Goal: Task Accomplishment & Management: Manage account settings

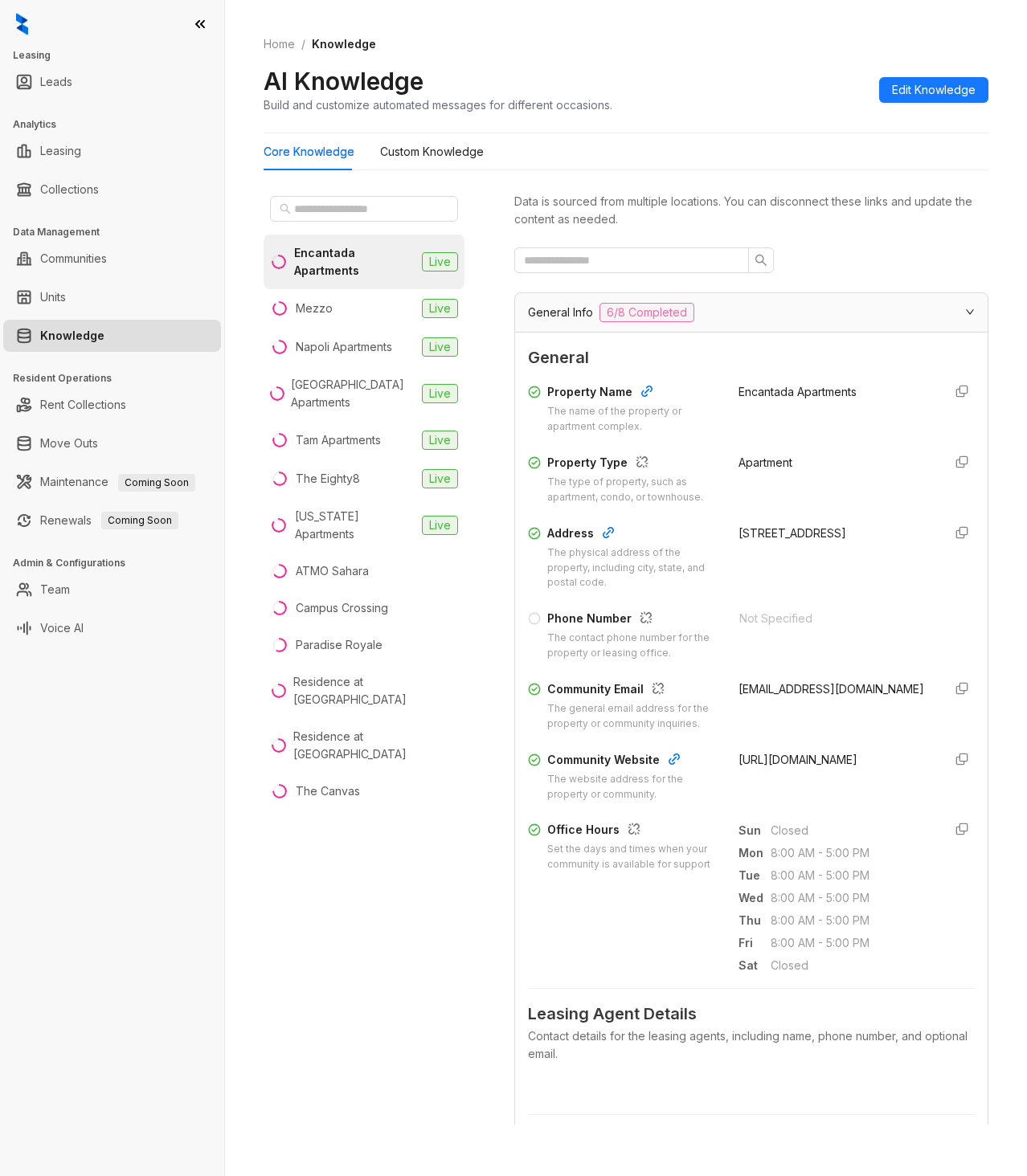
drag, startPoint x: 915, startPoint y: 96, endPoint x: 911, endPoint y: 135, distance: 39.2
click at [915, 96] on span "Edit Knowledge" at bounding box center [933, 89] width 83 height 17
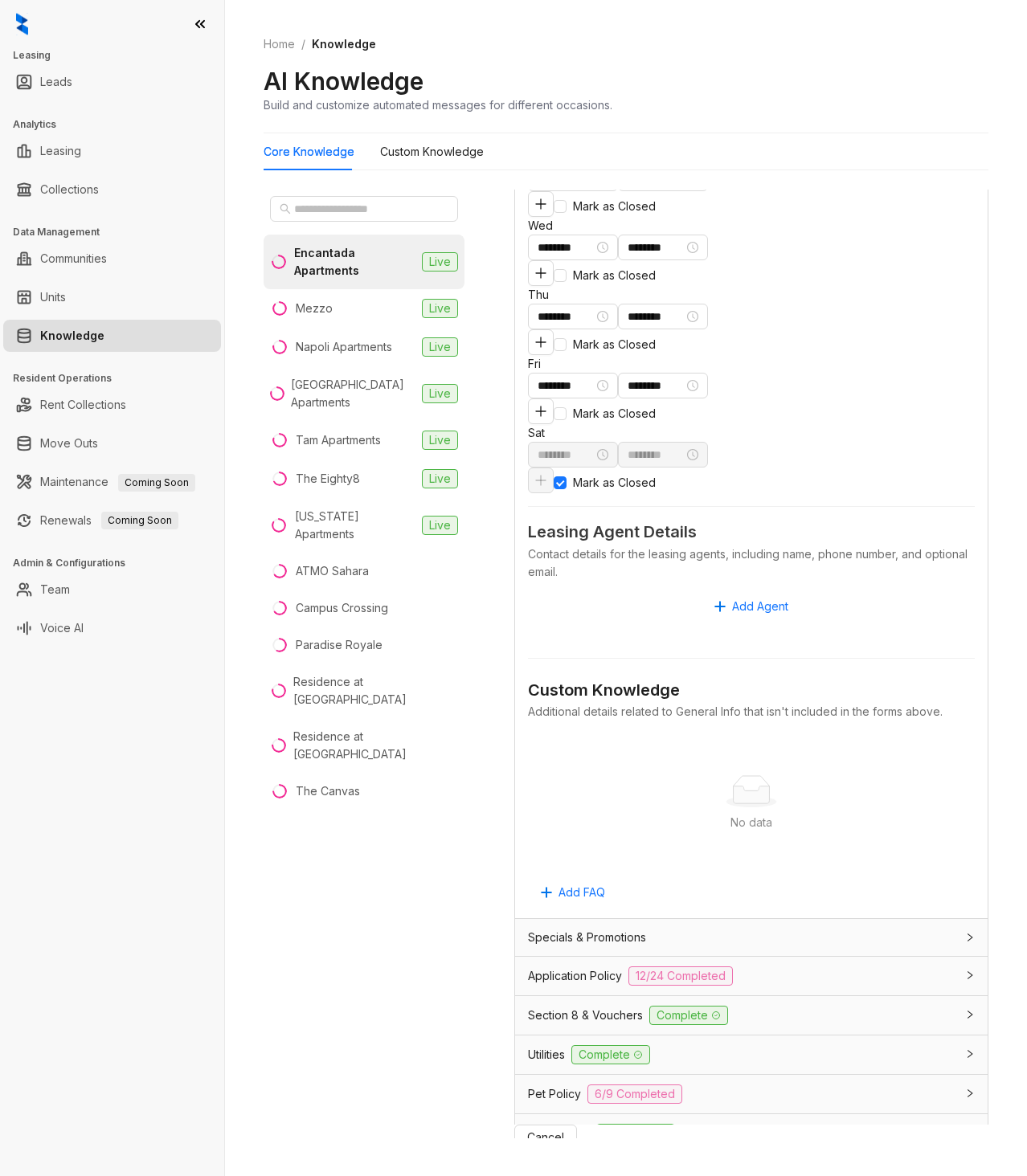
scroll to position [968, 0]
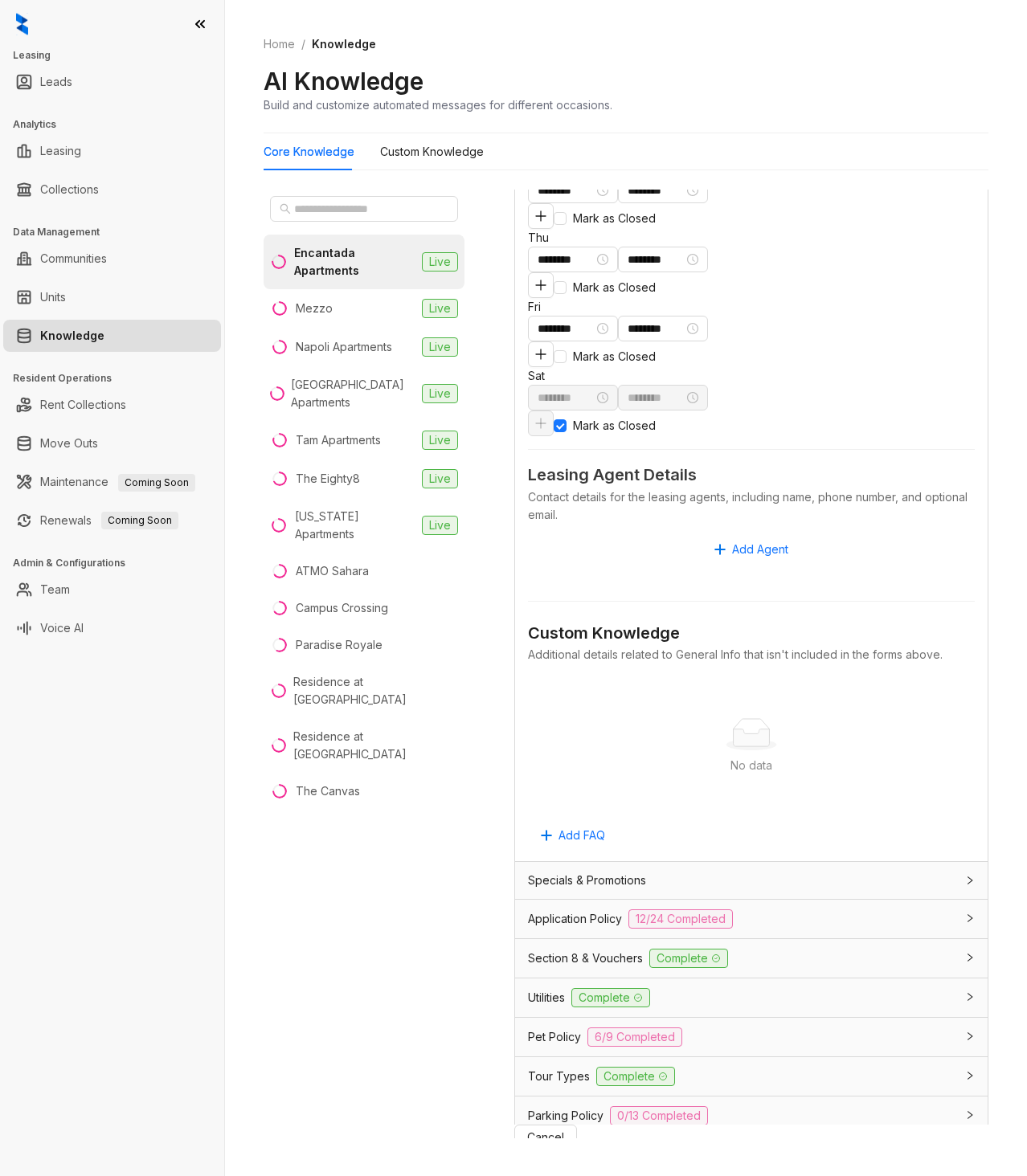
click at [552, 1067] on span "Tour Types" at bounding box center [558, 1075] width 62 height 17
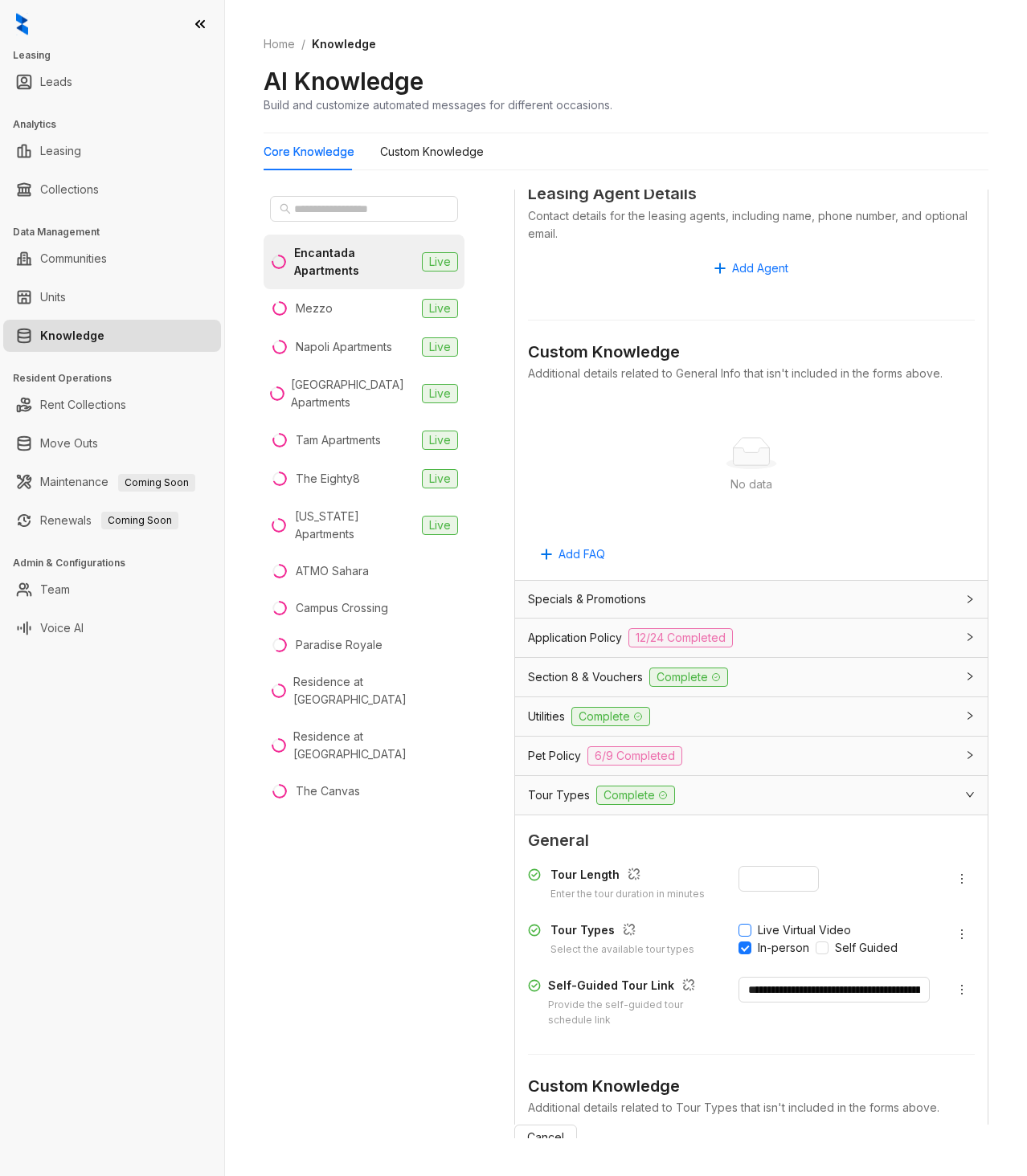
scroll to position [1289, 0]
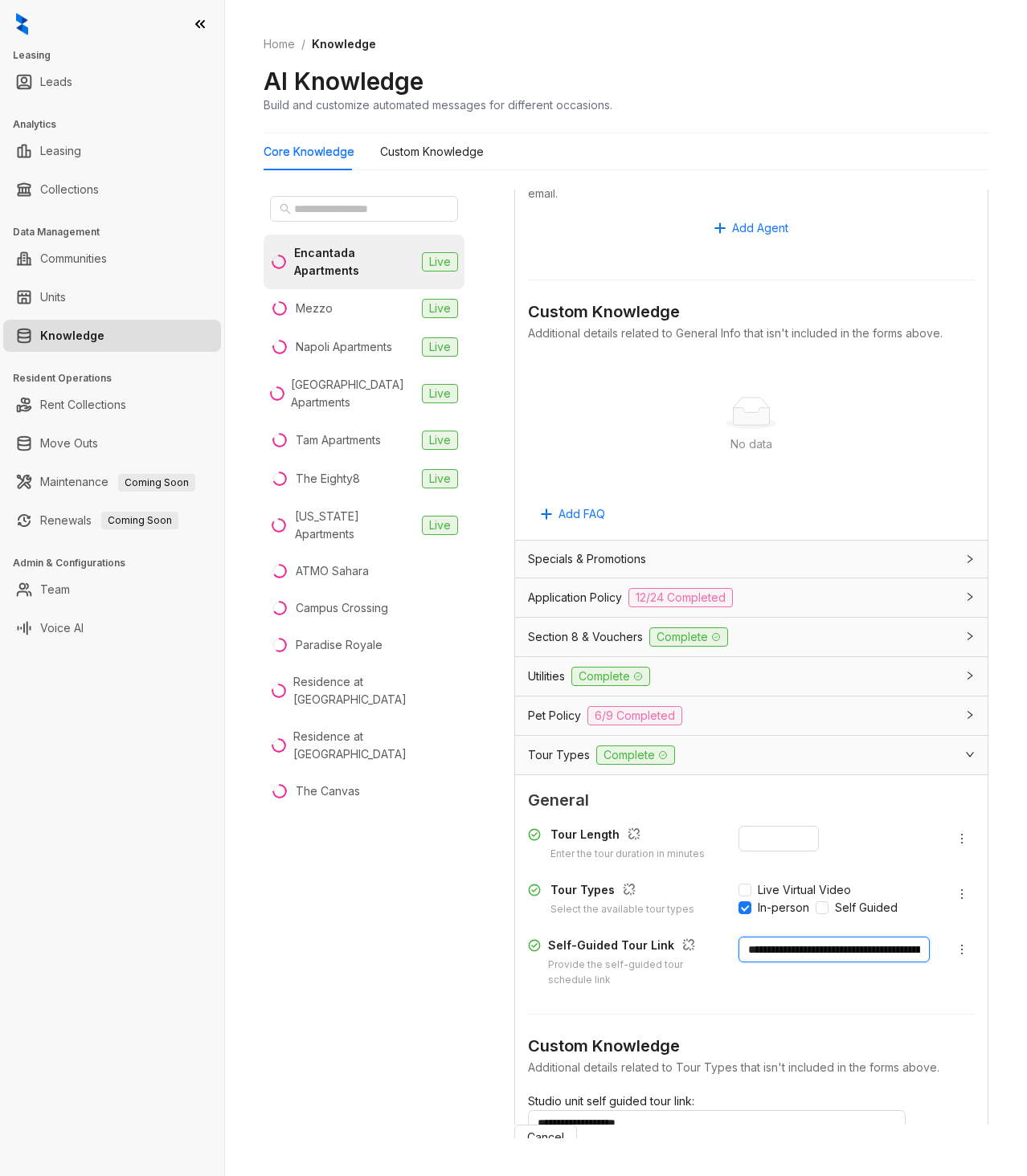
click at [802, 937] on input "**********" at bounding box center [834, 949] width 192 height 26
paste input "text"
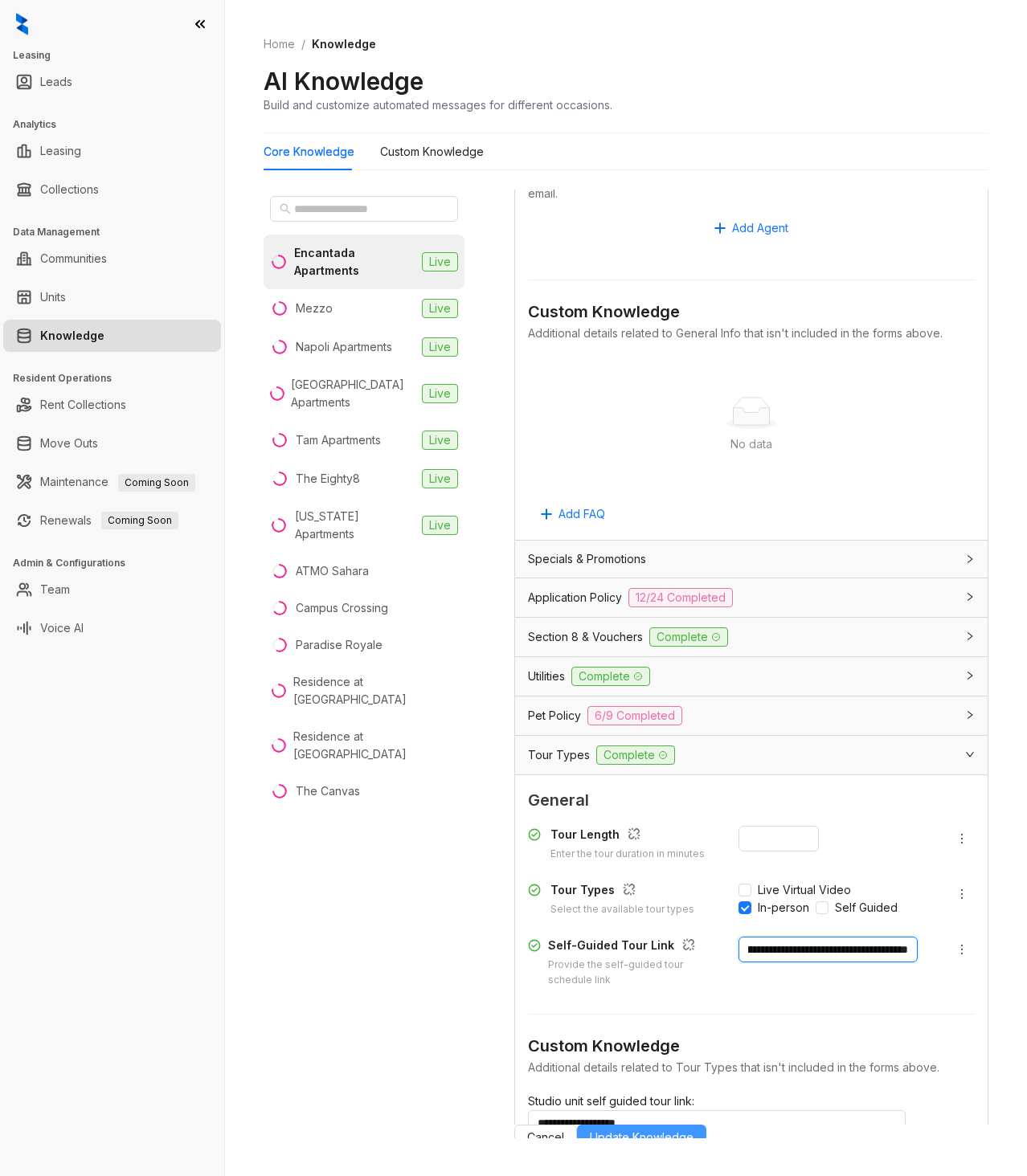
type input "**********"
click at [693, 1146] on span "Update Knowledge" at bounding box center [641, 1136] width 104 height 17
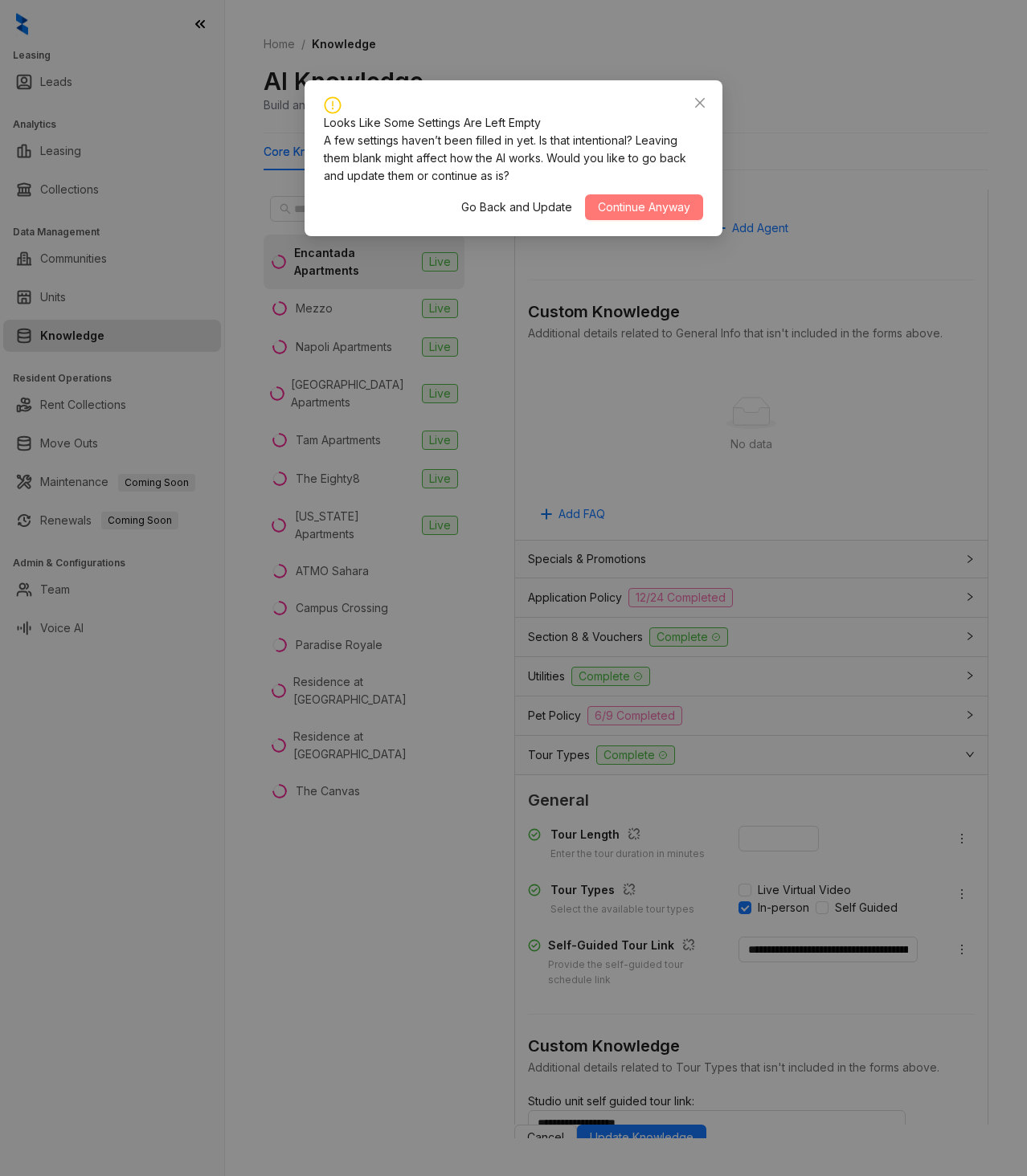
click at [643, 211] on span "Continue Anyway" at bounding box center [644, 206] width 92 height 17
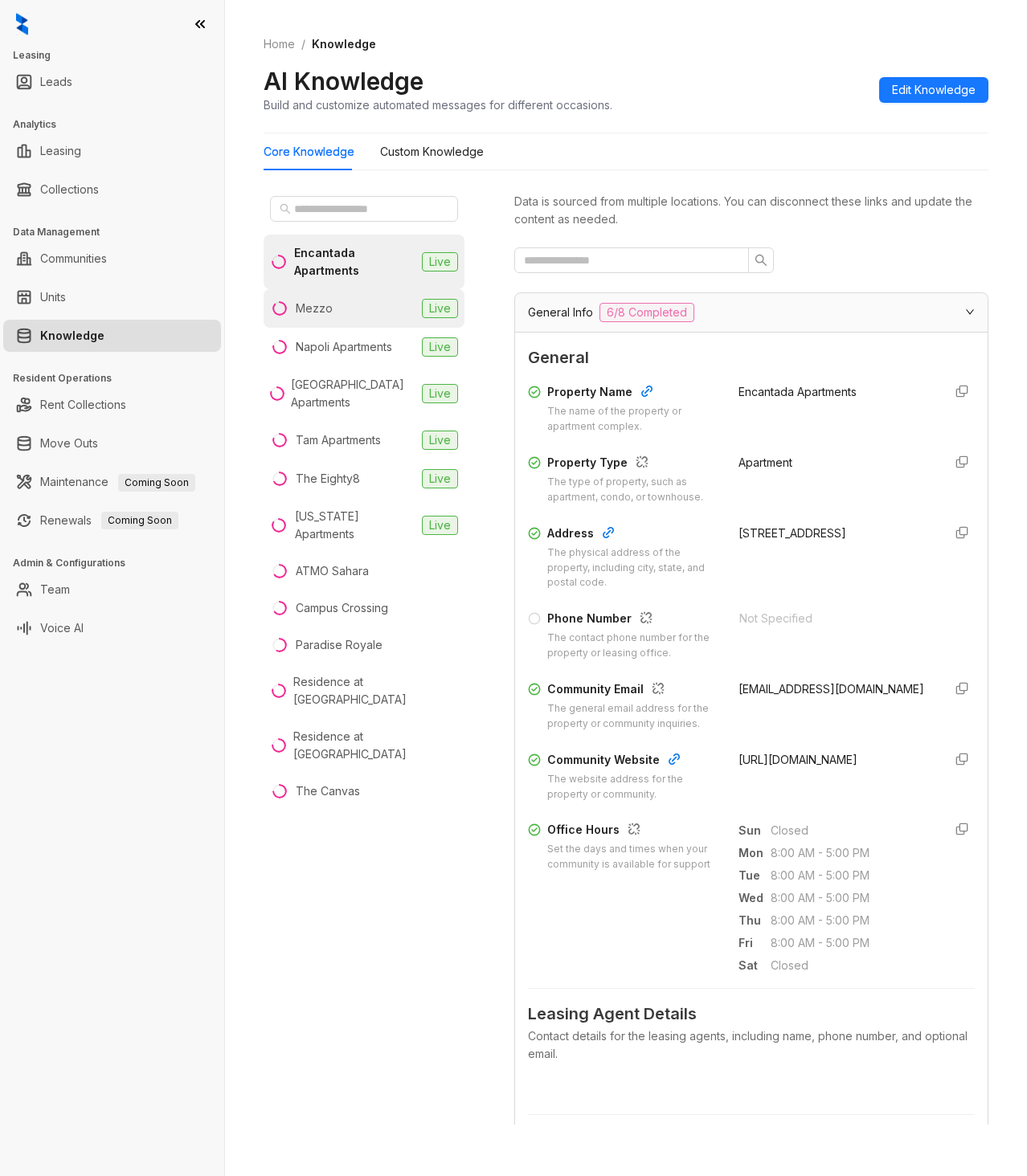
click at [319, 314] on div "Mezzo" at bounding box center [314, 308] width 37 height 17
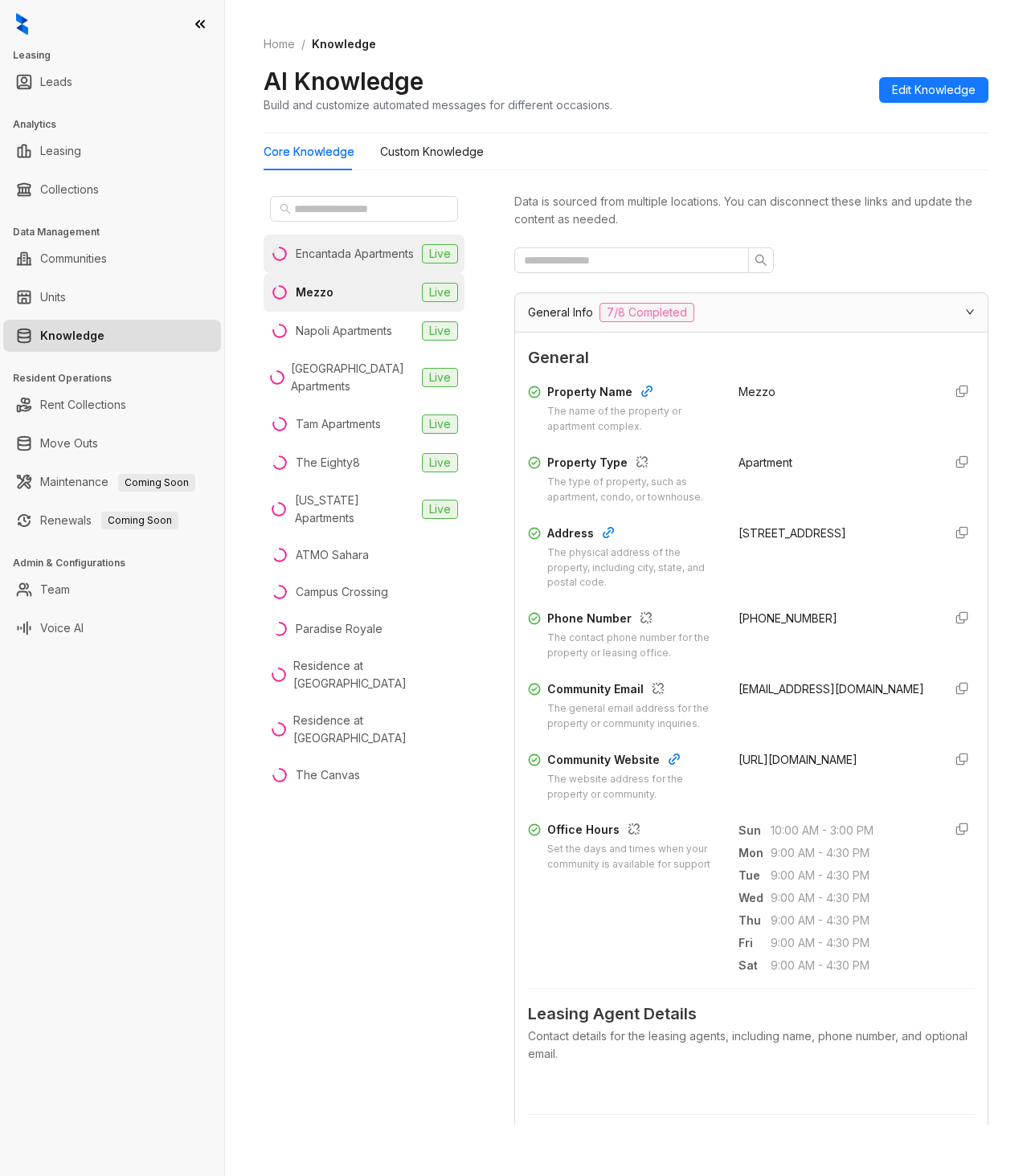
click at [328, 256] on div "Encantada Apartments" at bounding box center [354, 253] width 118 height 17
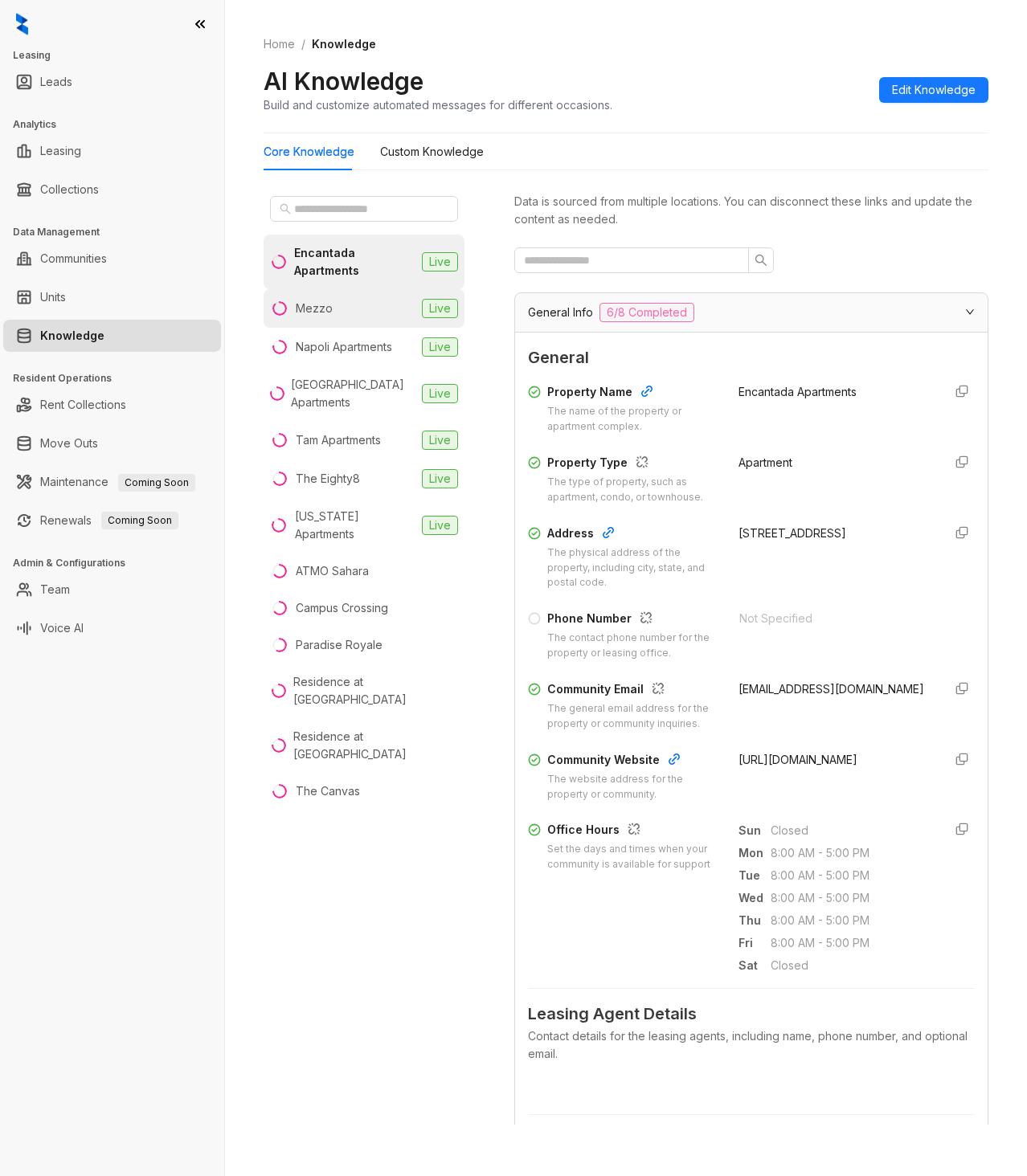
click at [317, 312] on div "Mezzo" at bounding box center [314, 308] width 37 height 17
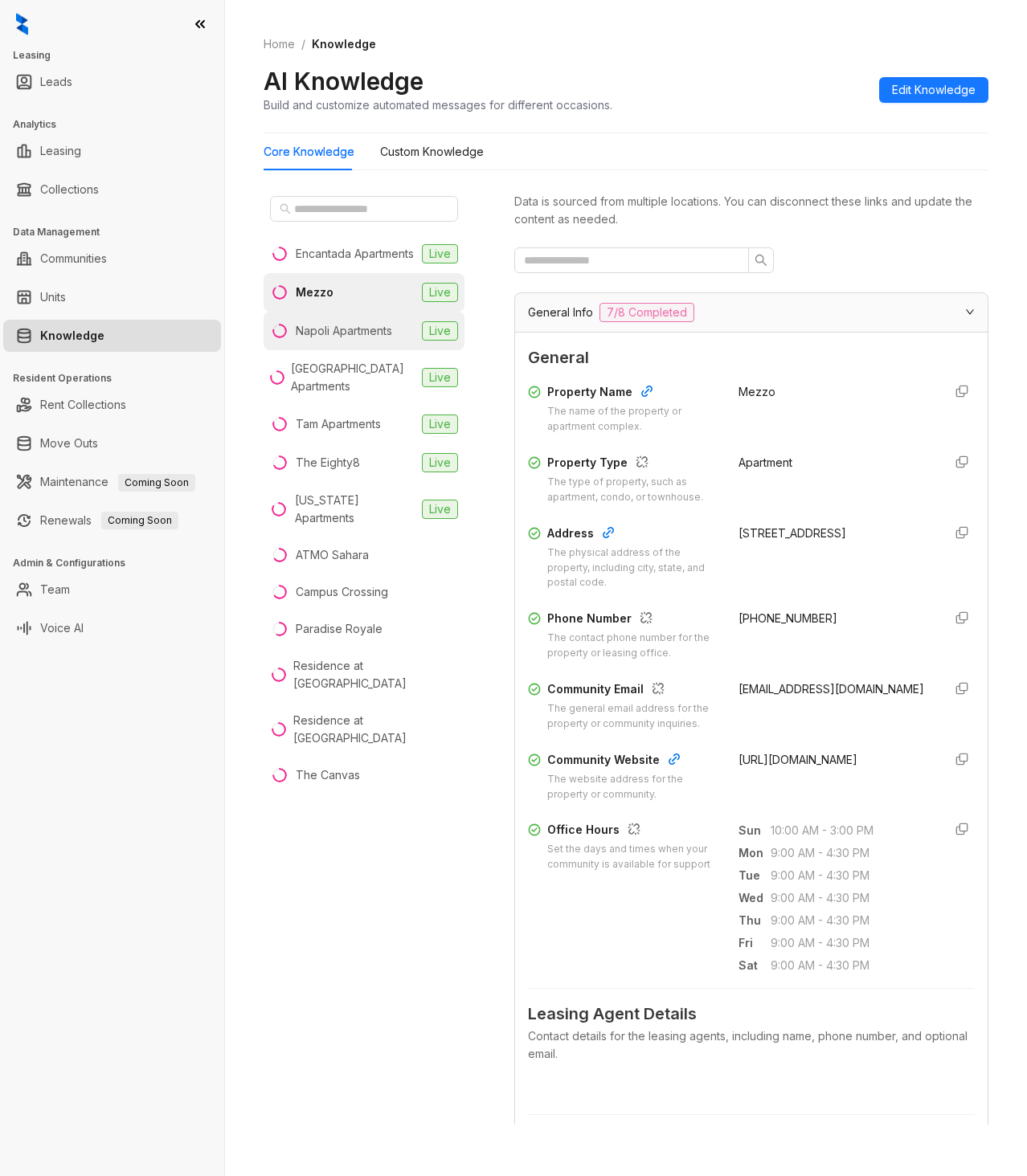
click at [302, 340] on div "Napoli Apartments" at bounding box center [343, 330] width 97 height 17
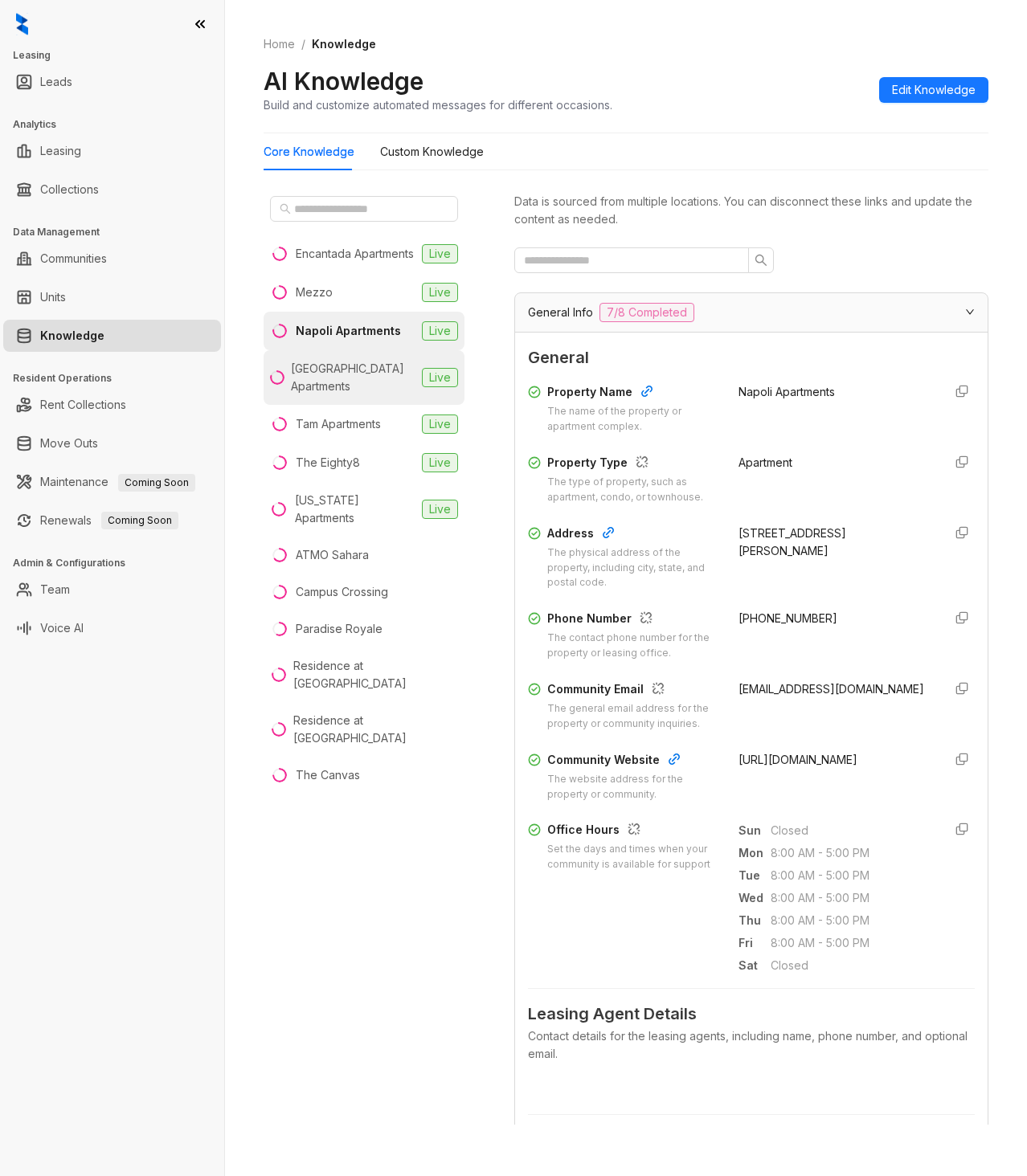
click at [309, 394] on div "[GEOGRAPHIC_DATA] Apartments" at bounding box center [353, 377] width 125 height 35
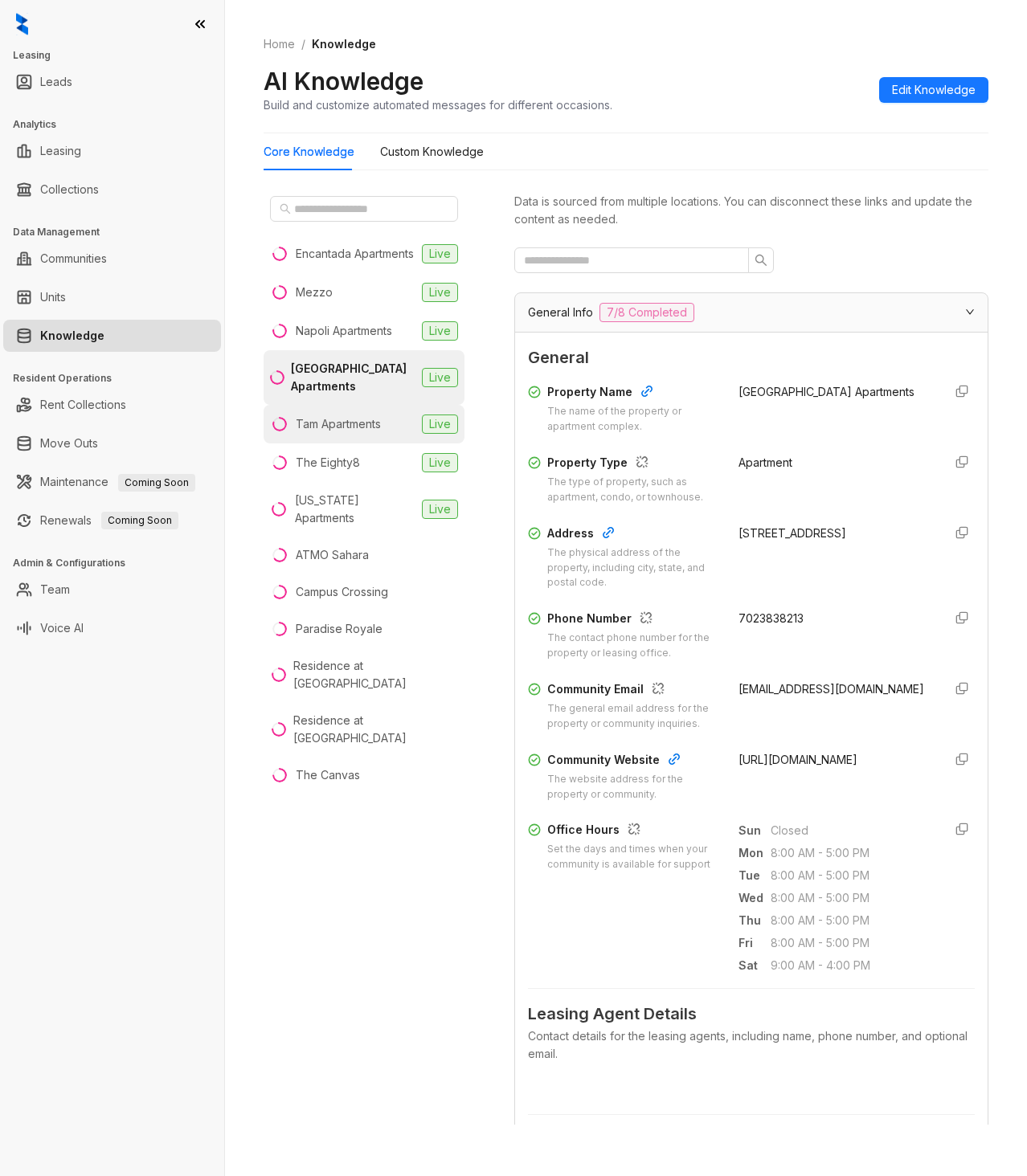
click at [327, 433] on div "Tam Apartments" at bounding box center [338, 423] width 85 height 17
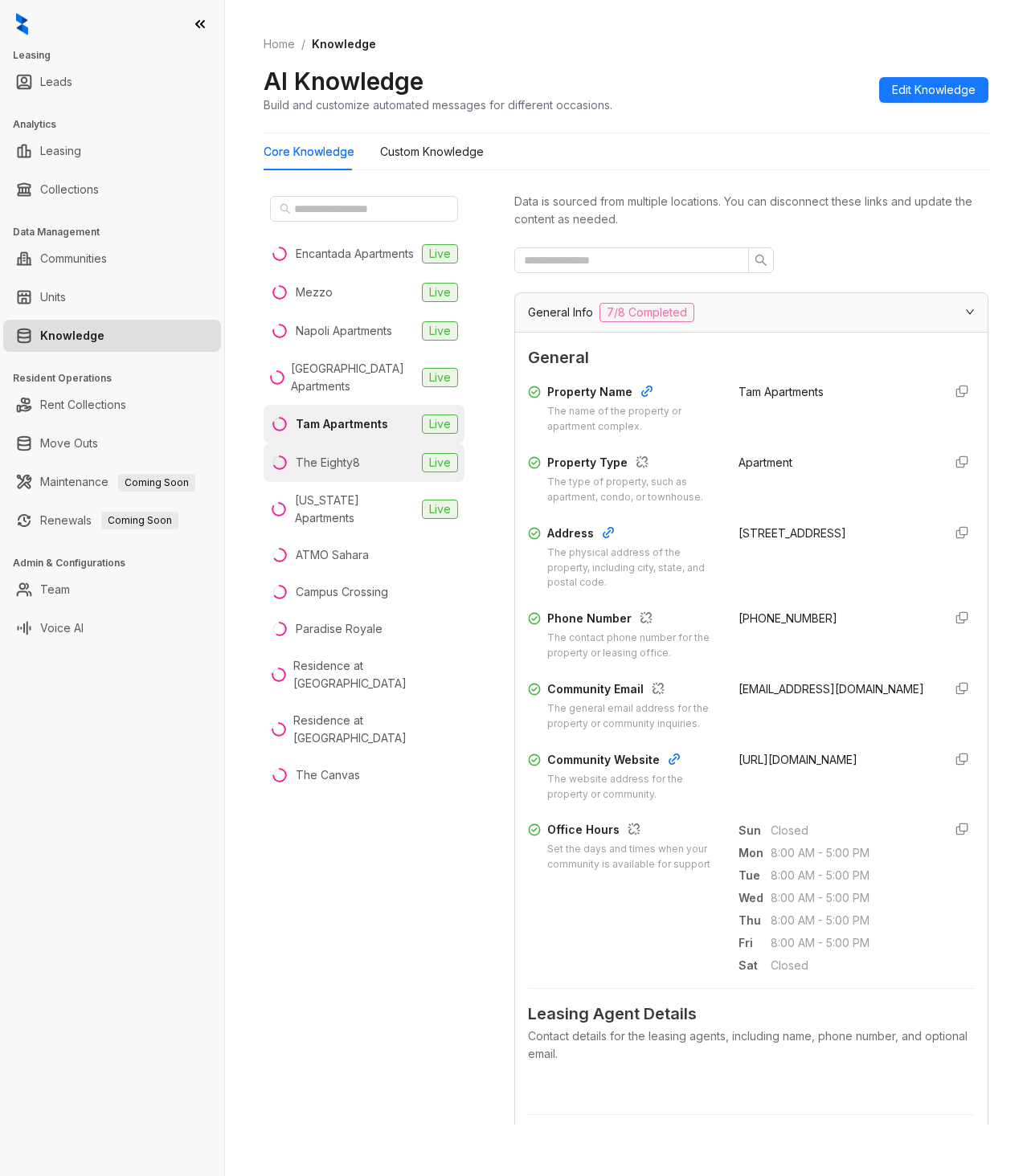
click at [320, 471] on div "The Eighty8" at bounding box center [328, 462] width 64 height 17
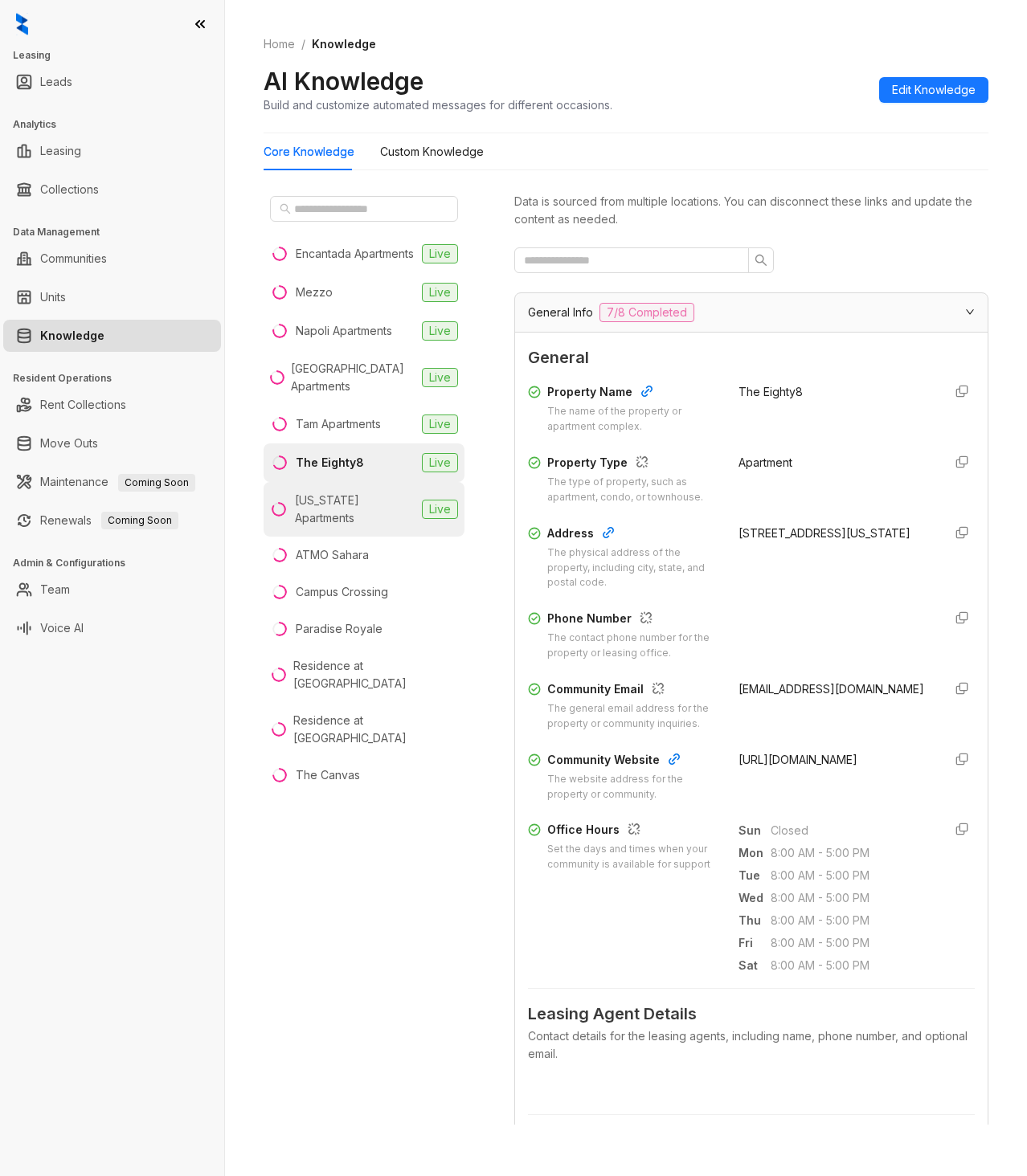
click at [329, 517] on div "[US_STATE] Apartments" at bounding box center [355, 509] width 121 height 35
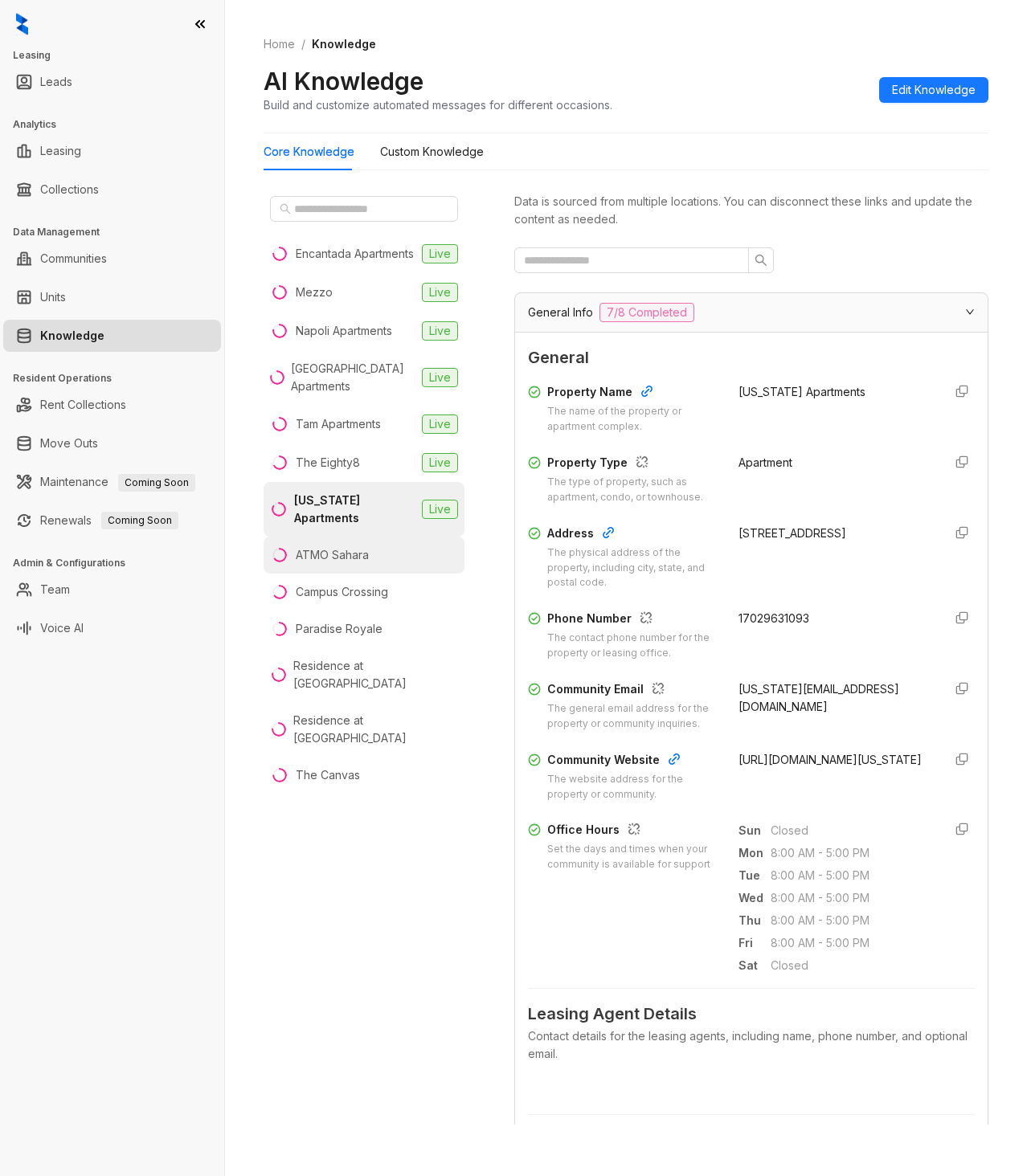
click at [329, 560] on div "ATMO Sahara" at bounding box center [332, 555] width 73 height 17
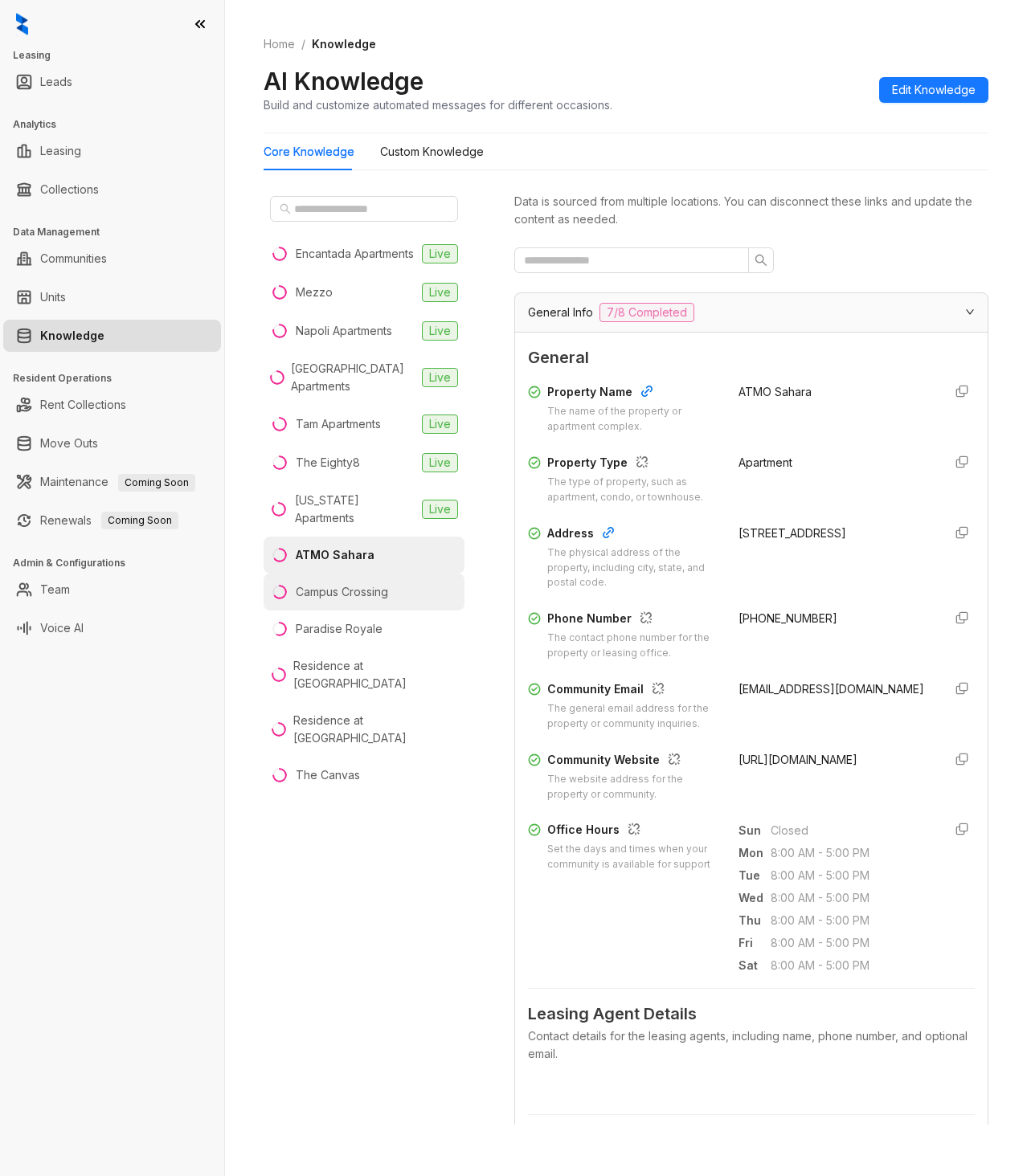
click at [326, 588] on div "Campus Crossing" at bounding box center [342, 592] width 92 height 17
click at [326, 616] on li "Paradise Royale" at bounding box center [363, 629] width 201 height 37
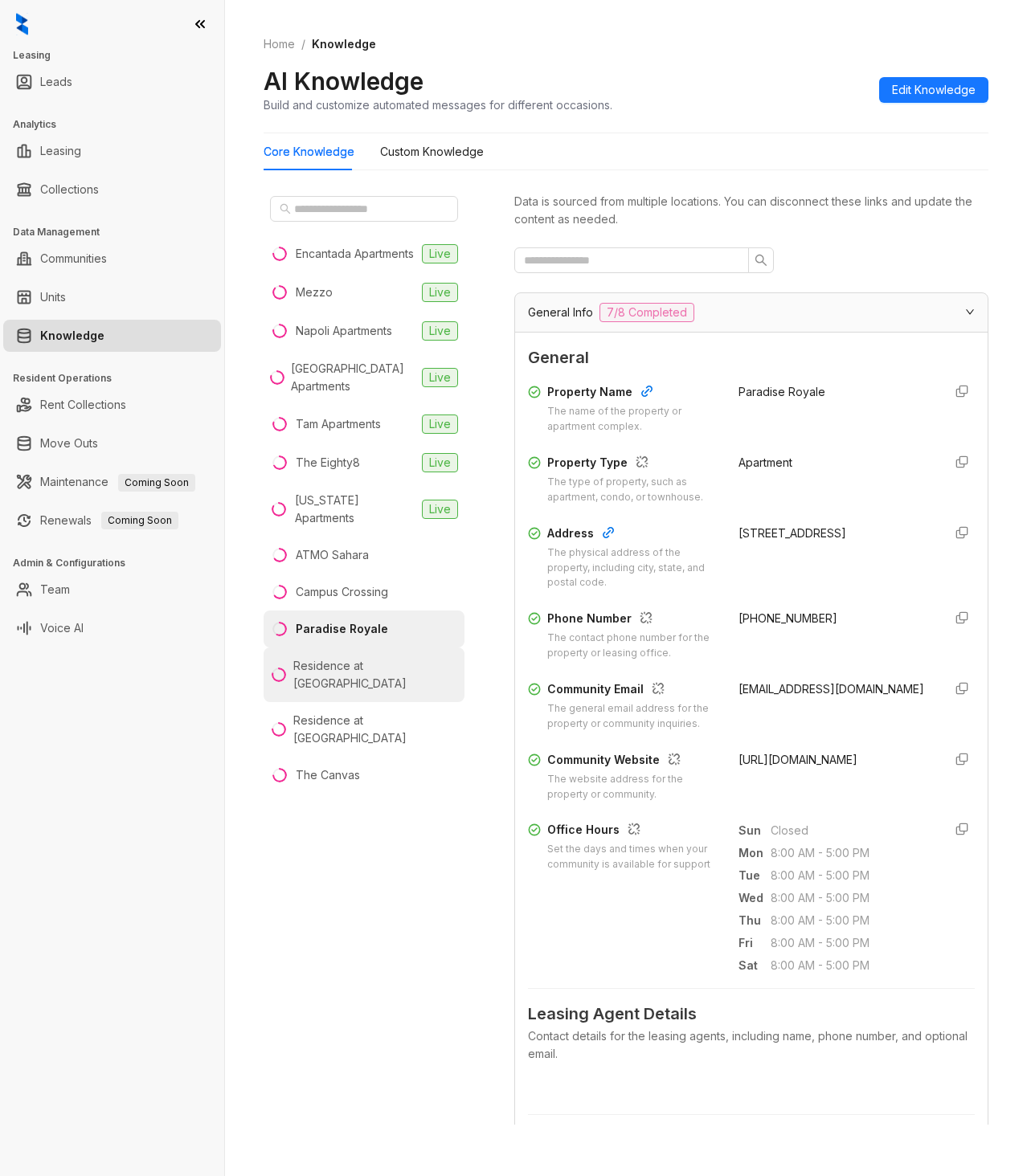
click at [332, 666] on div "Residence at [GEOGRAPHIC_DATA]" at bounding box center [376, 674] width 165 height 35
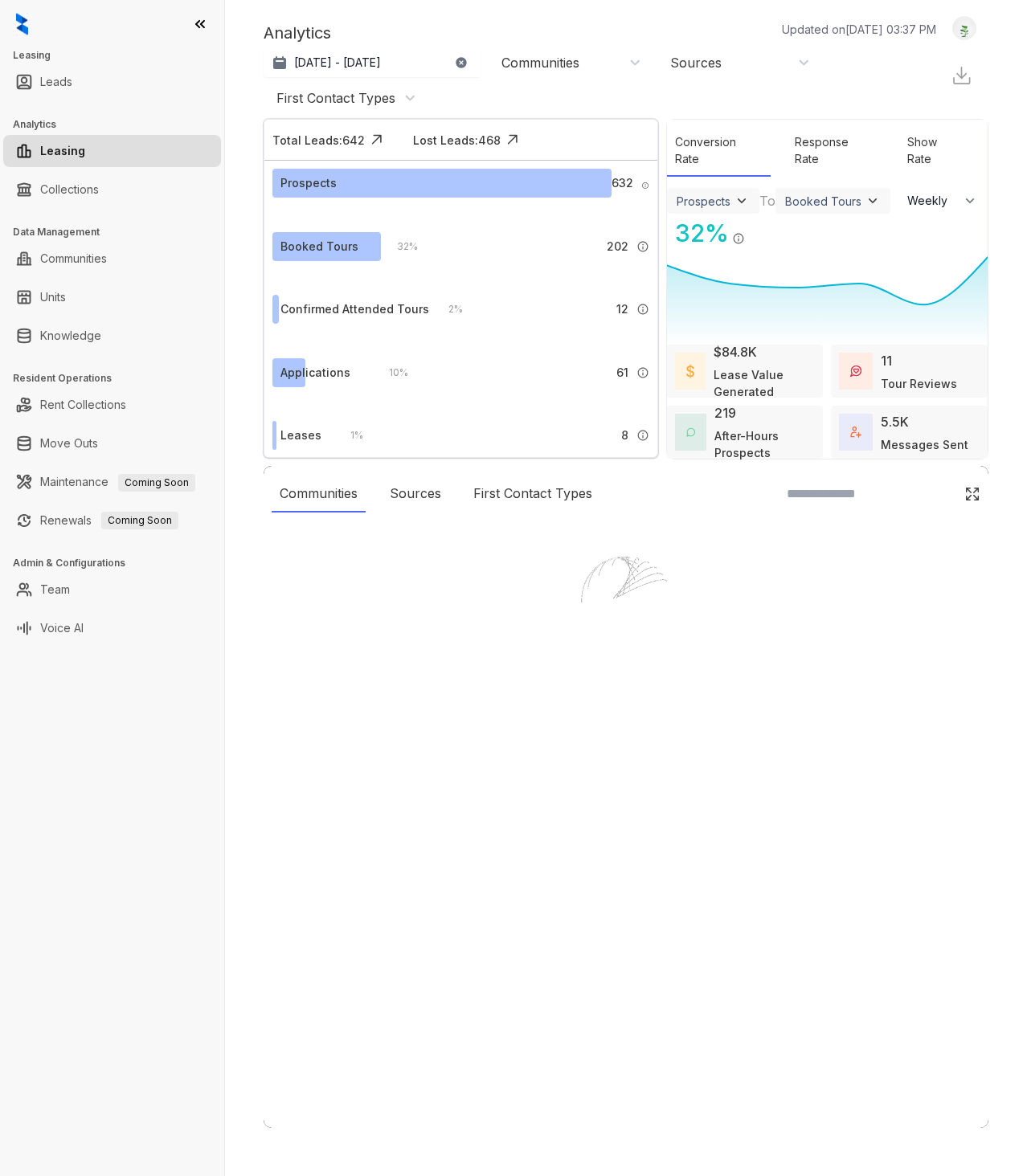
select select "******"
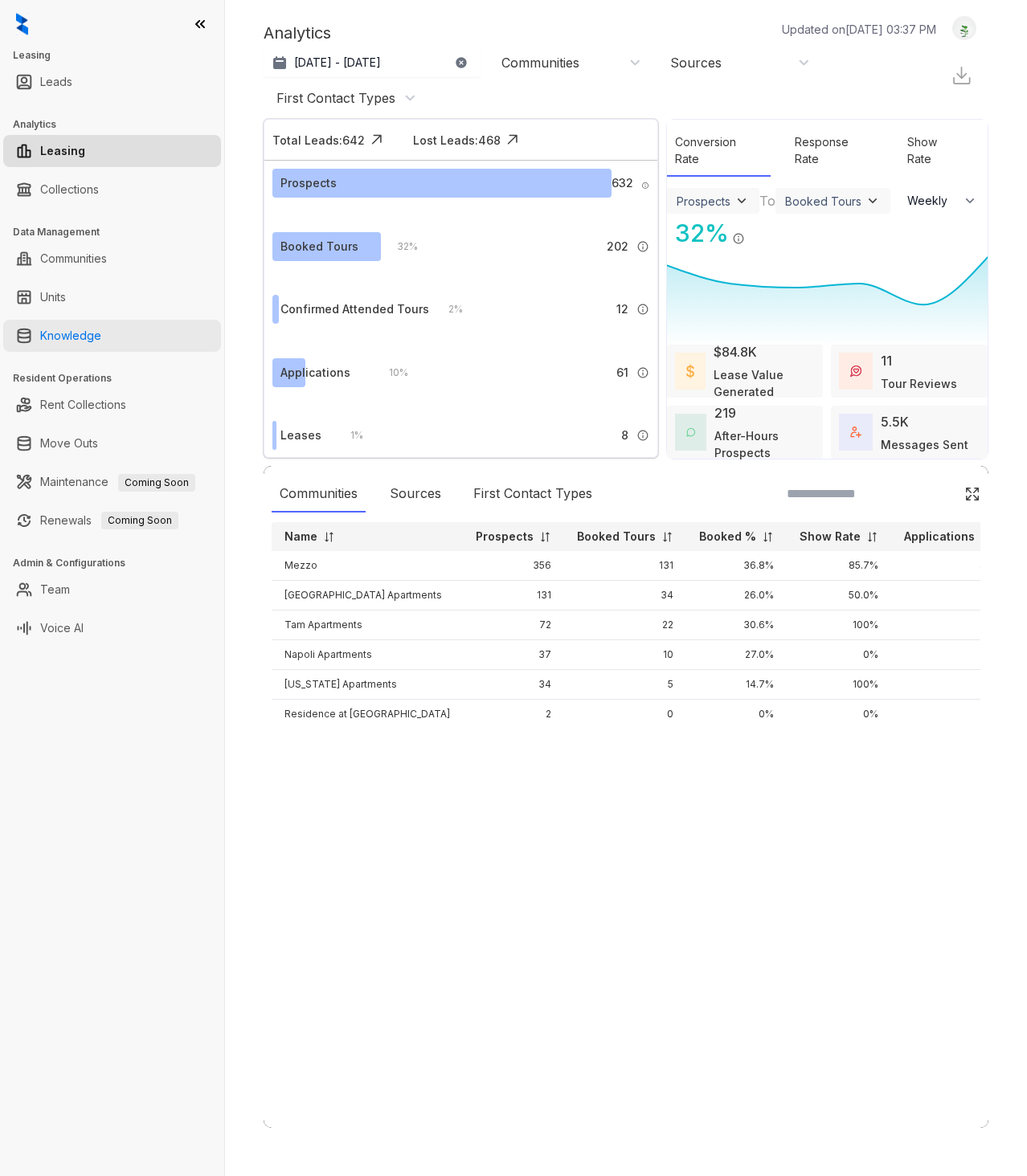
click at [59, 333] on link "Knowledge" at bounding box center [71, 335] width 61 height 32
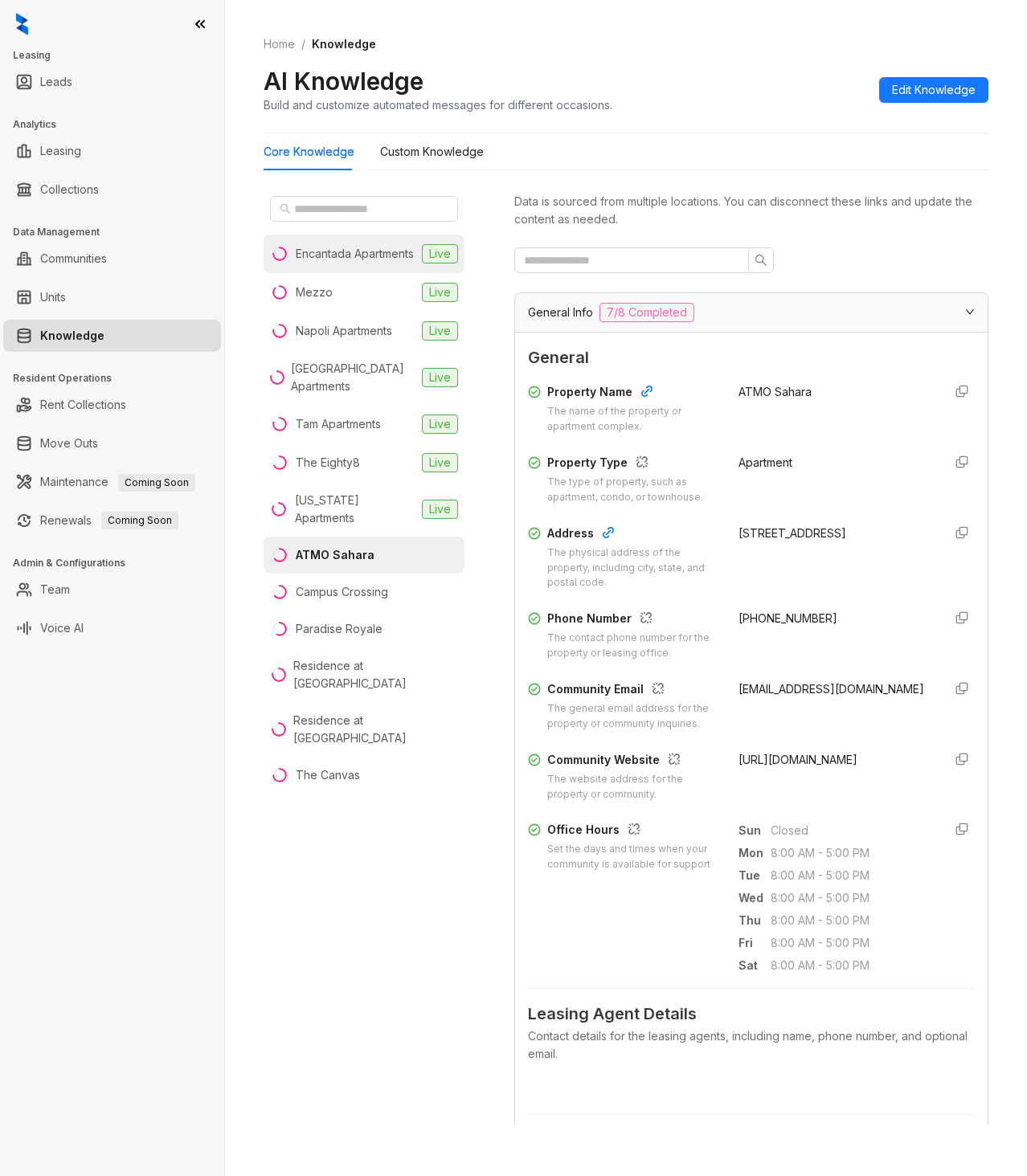
click at [308, 262] on div "Encantada Apartments" at bounding box center [354, 253] width 118 height 17
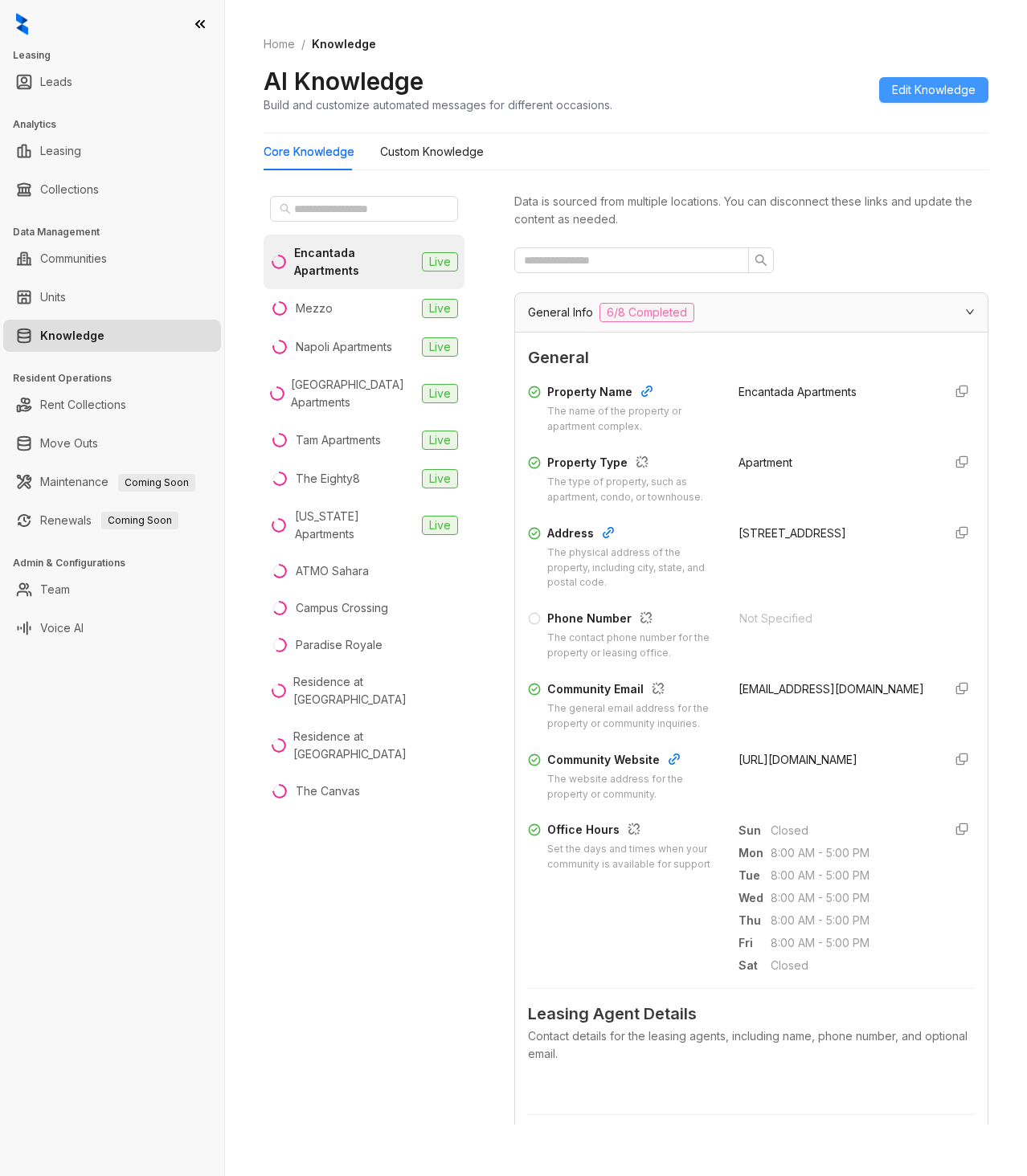
click at [915, 91] on span "Edit Knowledge" at bounding box center [933, 89] width 83 height 17
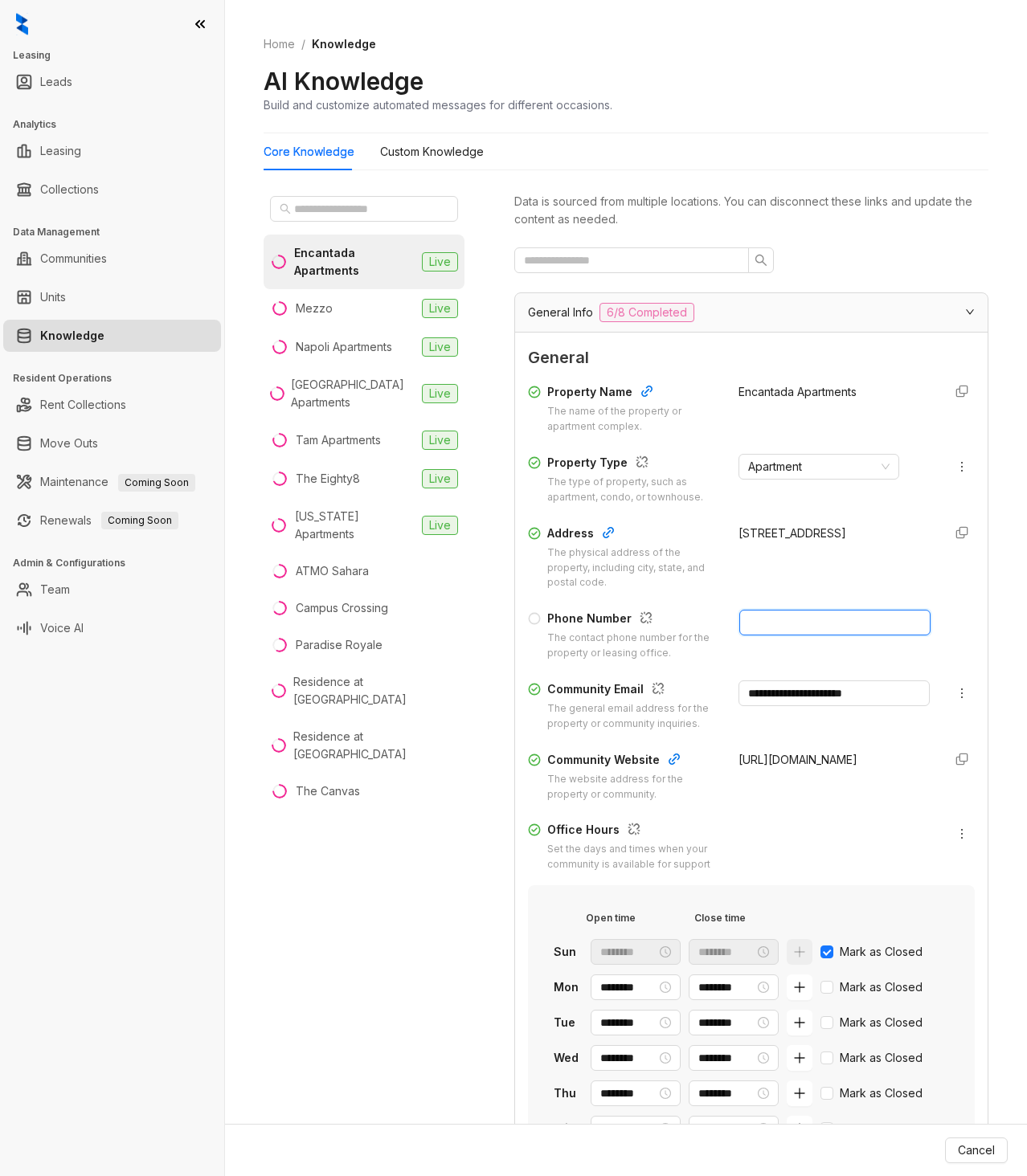
click at [764, 619] on input "text" at bounding box center [835, 622] width 192 height 26
paste input "**********"
type input "**********"
click at [924, 1153] on span "Update Knowledge" at bounding box center [943, 1150] width 104 height 17
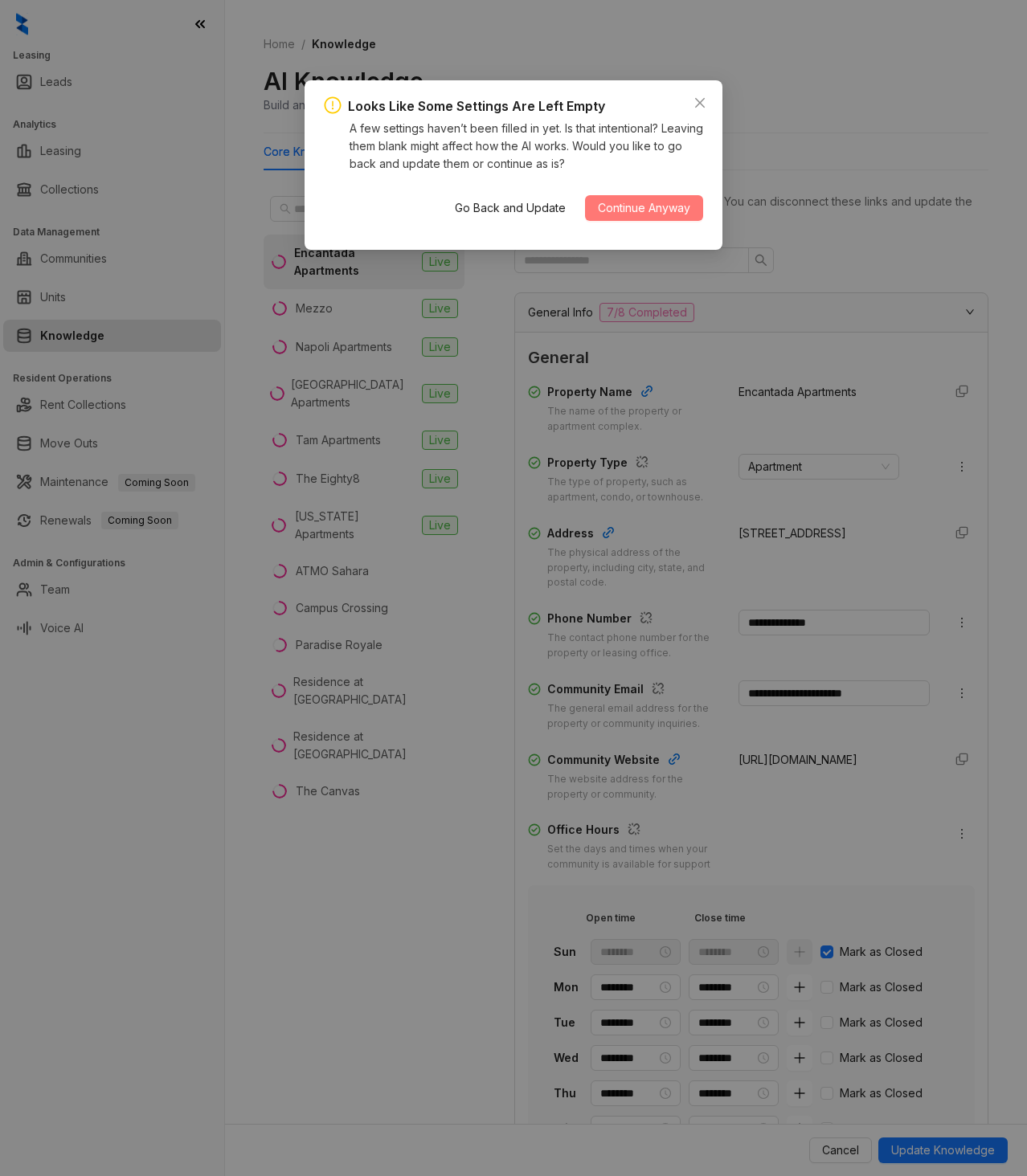
click at [667, 215] on span "Continue Anyway" at bounding box center [644, 207] width 92 height 17
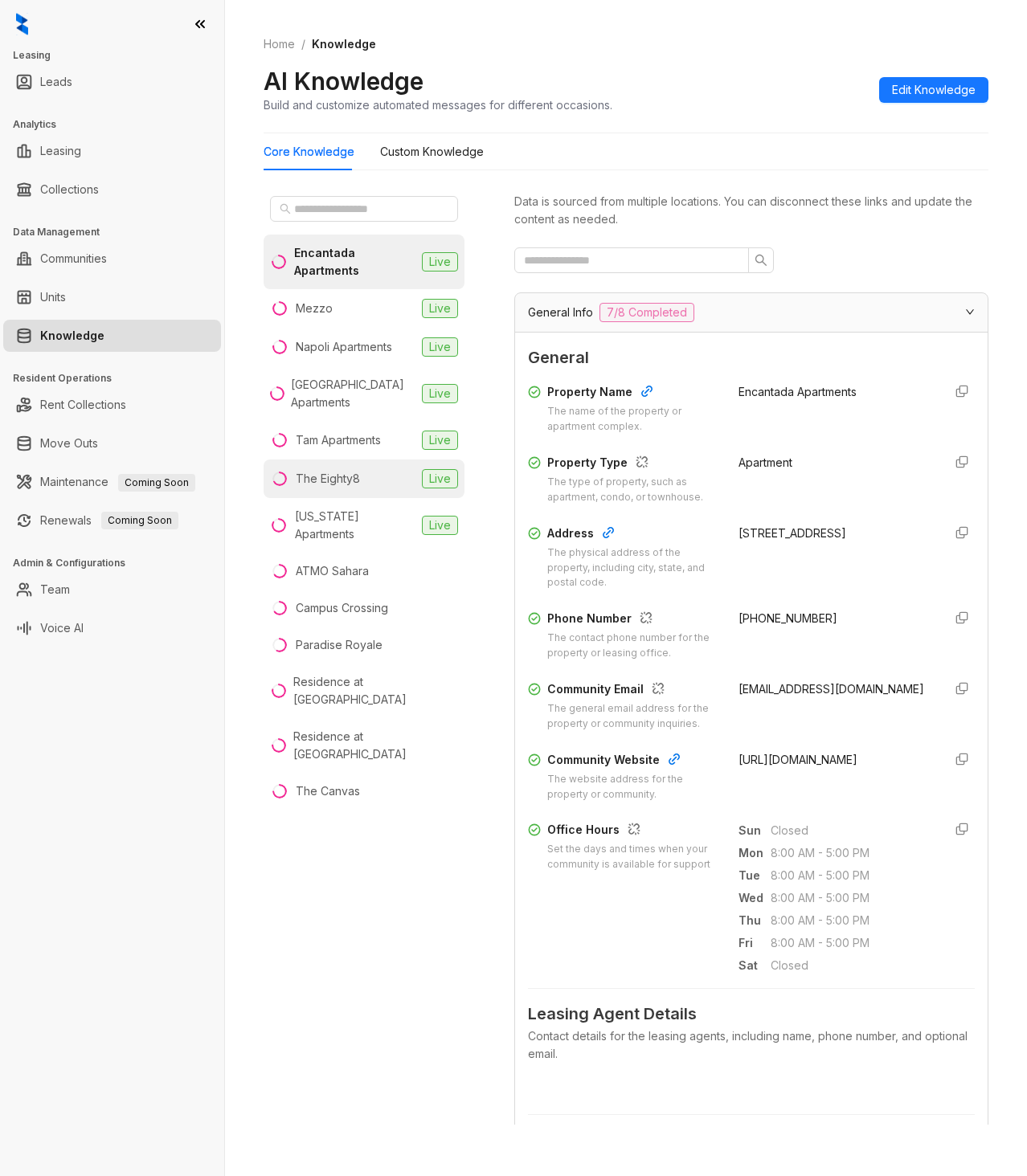
click at [353, 471] on div "The Eighty8" at bounding box center [328, 478] width 64 height 17
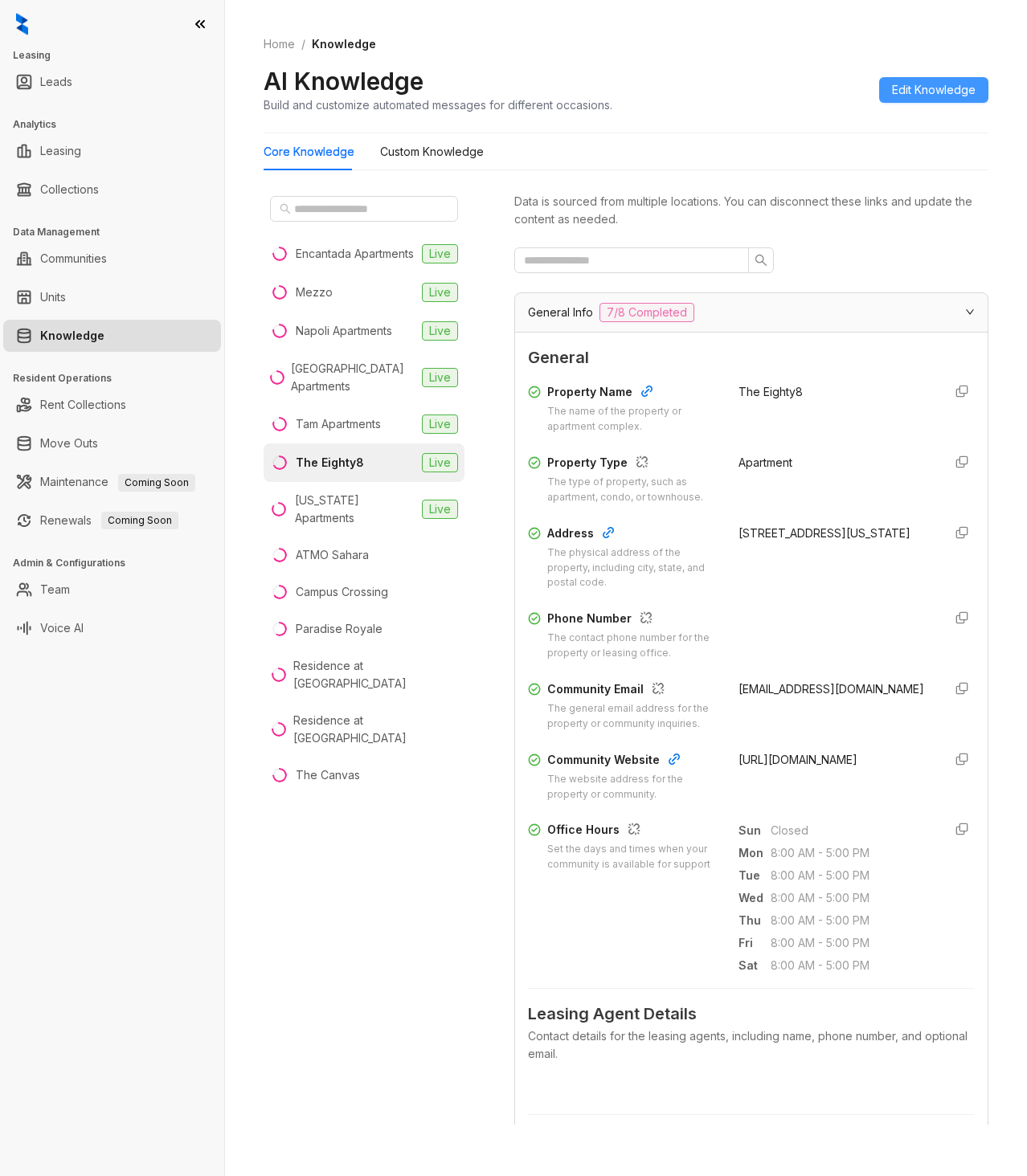
click at [935, 85] on span "Edit Knowledge" at bounding box center [933, 89] width 83 height 17
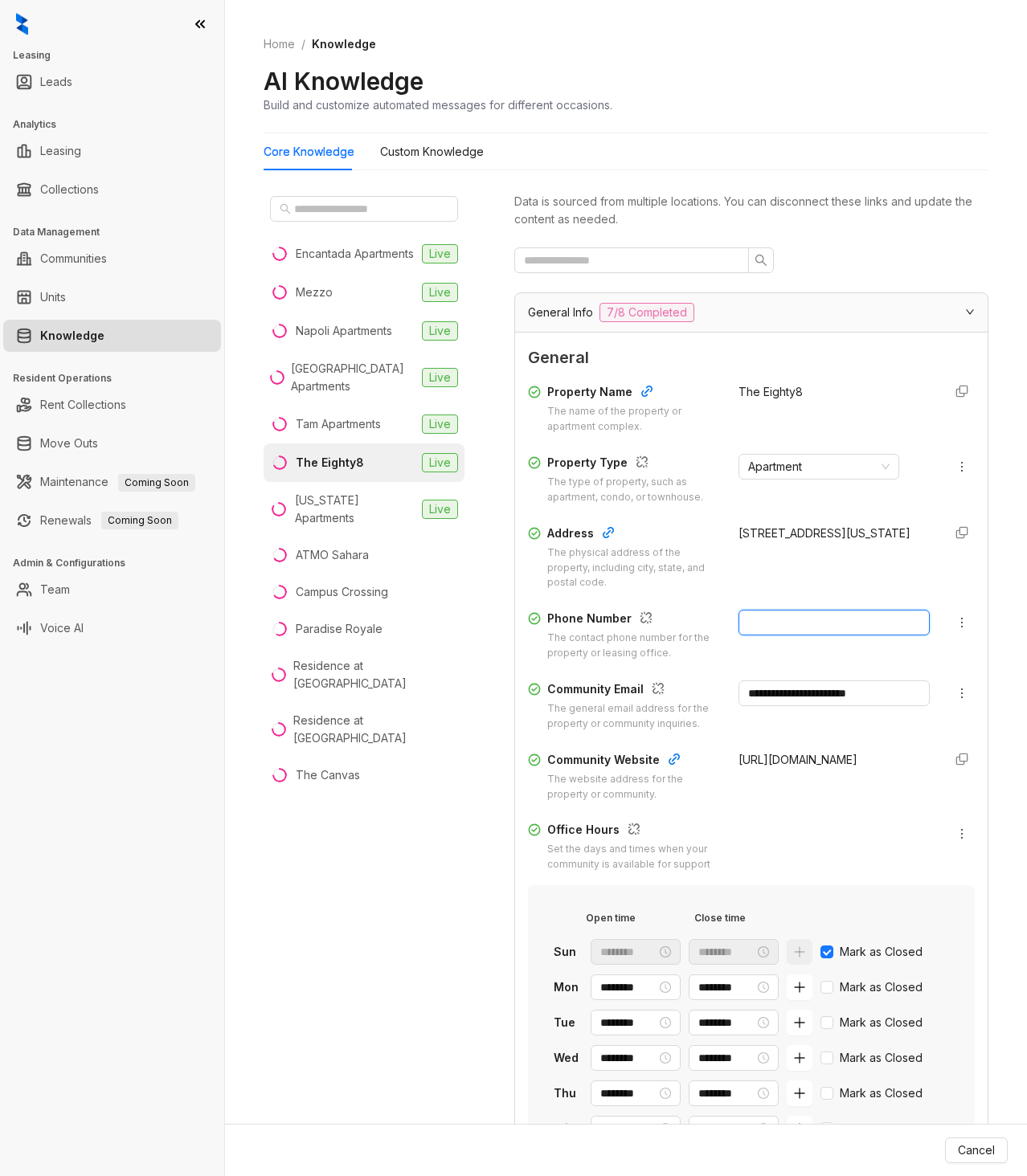
click at [814, 626] on input "text" at bounding box center [834, 622] width 192 height 26
paste input "**********"
type input "**********"
click at [914, 1155] on span "Update Knowledge" at bounding box center [943, 1150] width 104 height 17
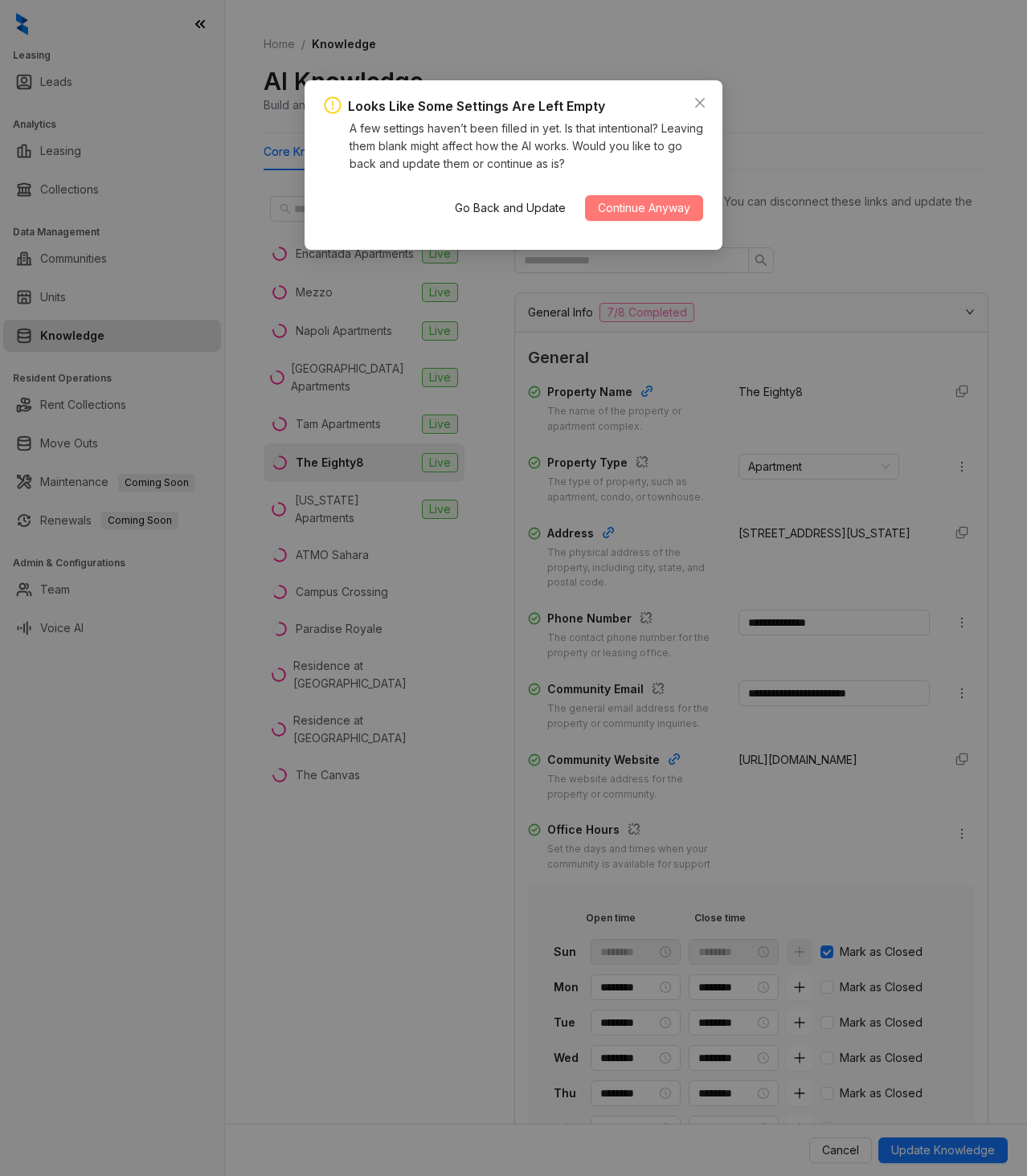
click at [630, 213] on span "Continue Anyway" at bounding box center [644, 207] width 92 height 17
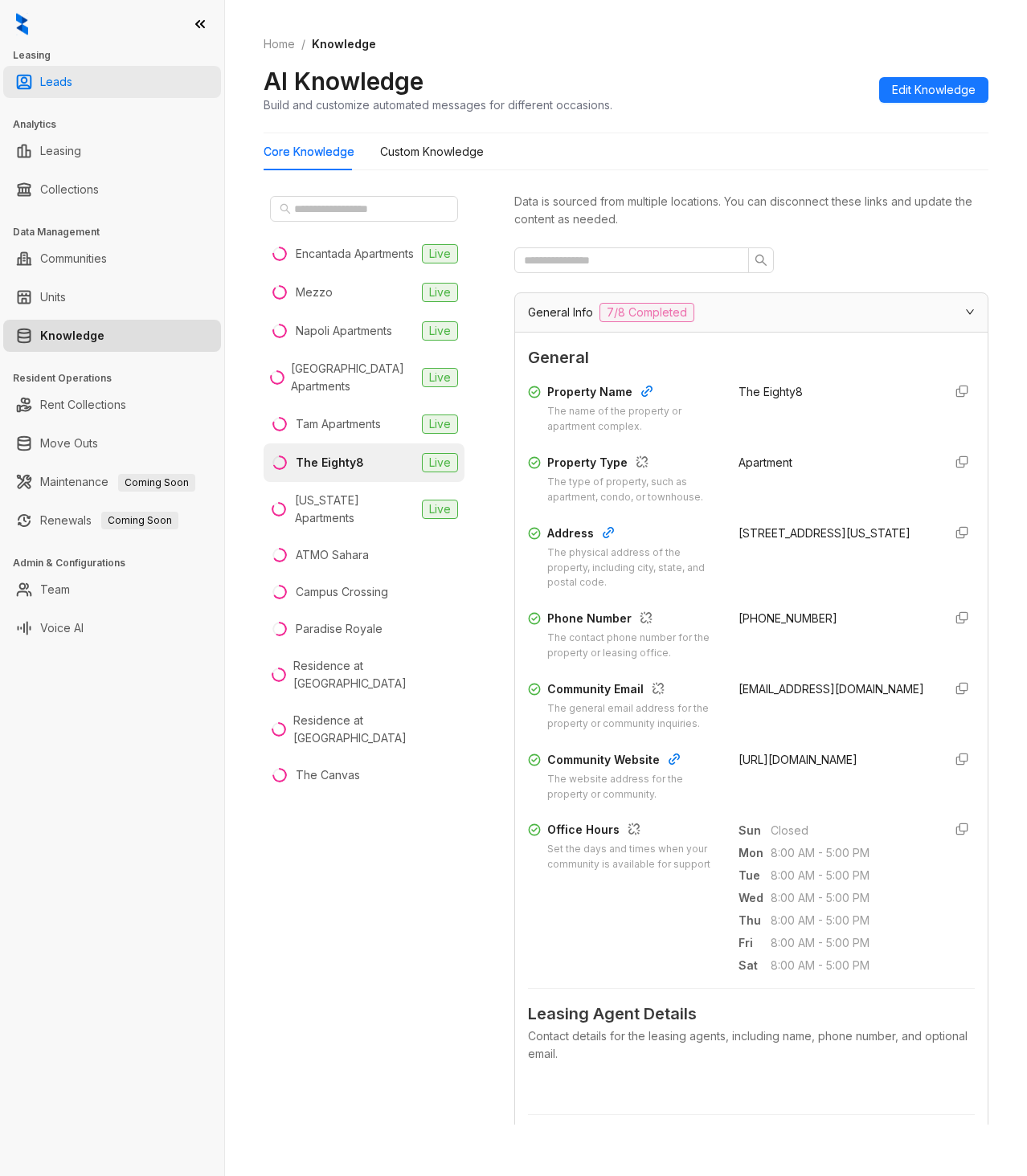
click at [66, 77] on link "Leads" at bounding box center [56, 82] width 32 height 32
